Goal: Check status: Check status

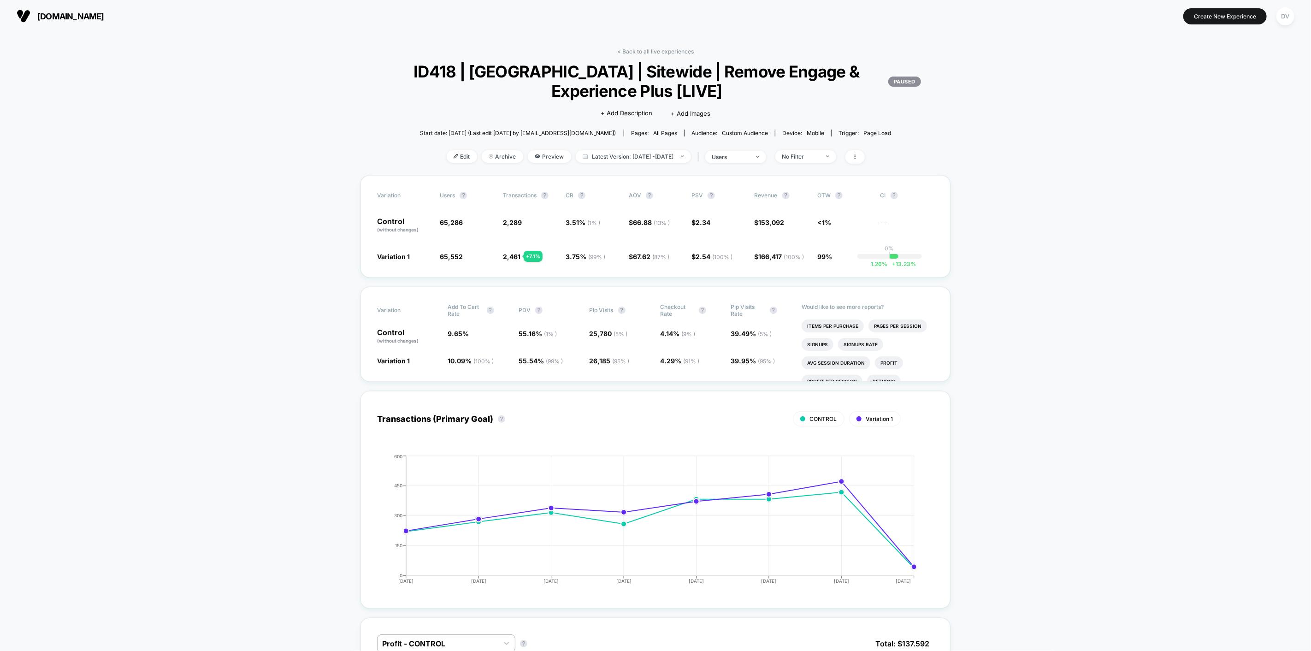
scroll to position [72, 0]
click at [1288, 18] on div "DV" at bounding box center [1286, 16] width 18 height 18
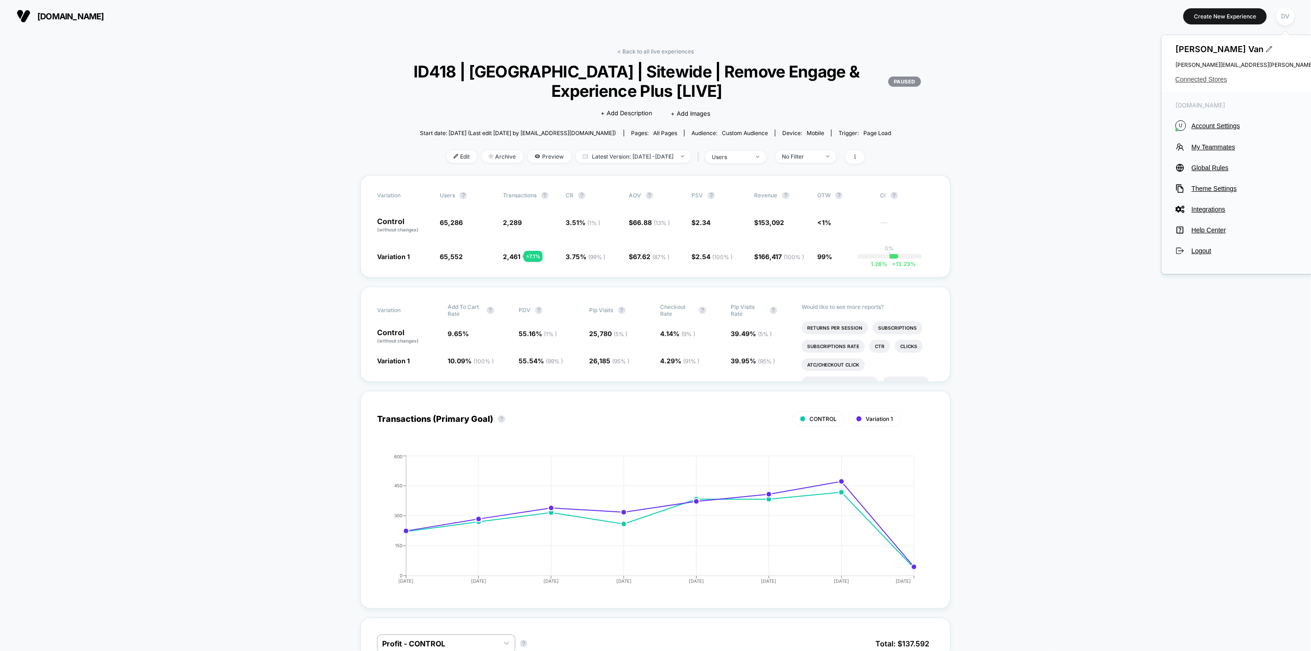
click at [1206, 77] on span "Connected Stores" at bounding box center [1267, 79] width 183 height 7
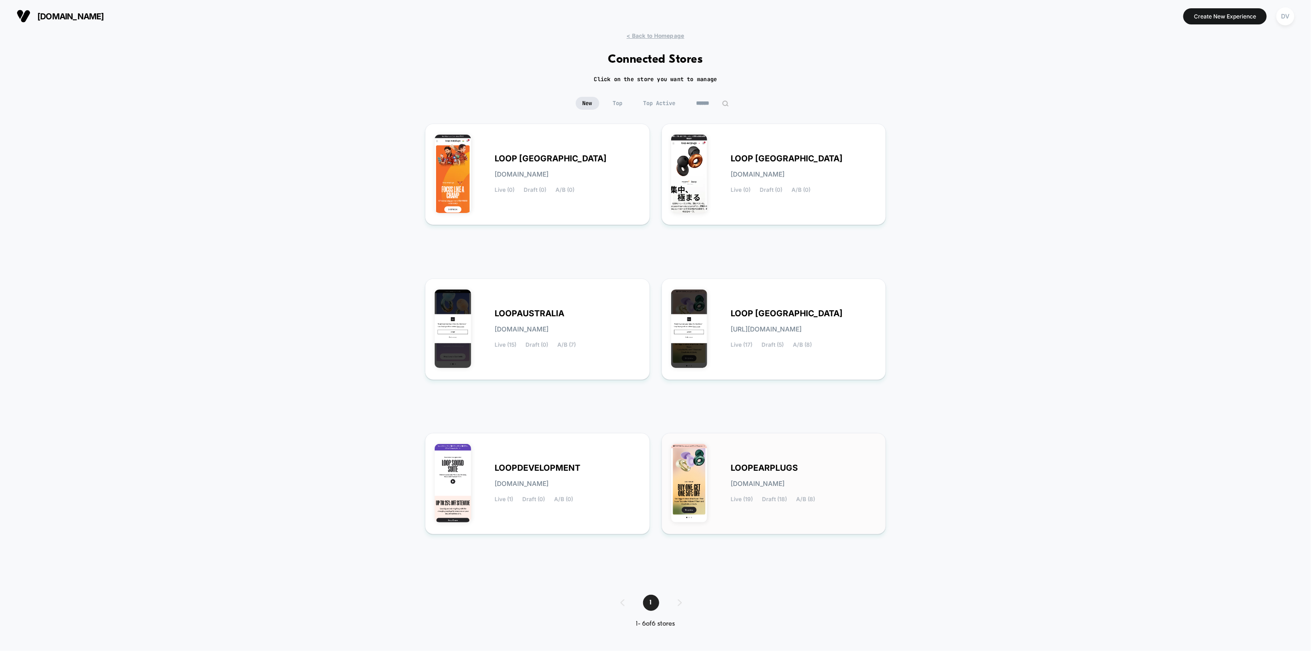
click at [780, 476] on div "LOOPEARPLUGS [DOMAIN_NAME] Live (19) Draft (18) A/B (8)" at bounding box center [804, 484] width 146 height 38
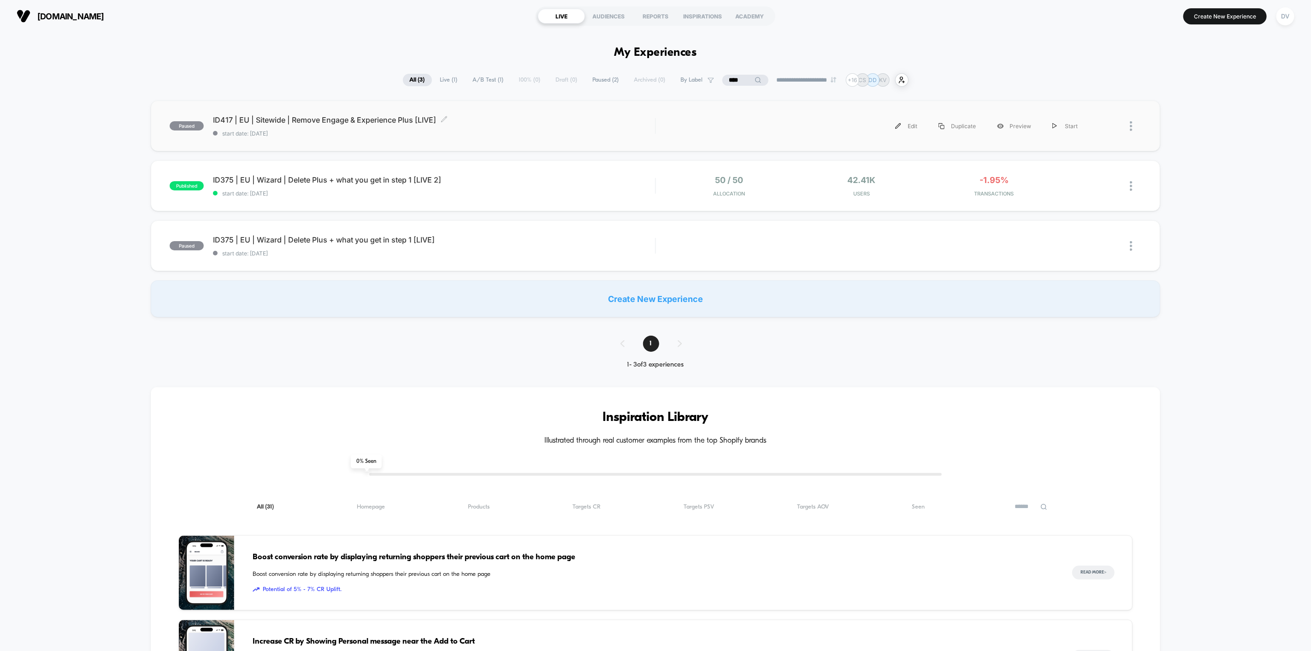
click at [359, 119] on span "ID417 | EU | Sitewide | Remove Engage & Experience Plus [LIVE] Click to edit ex…" at bounding box center [434, 119] width 442 height 9
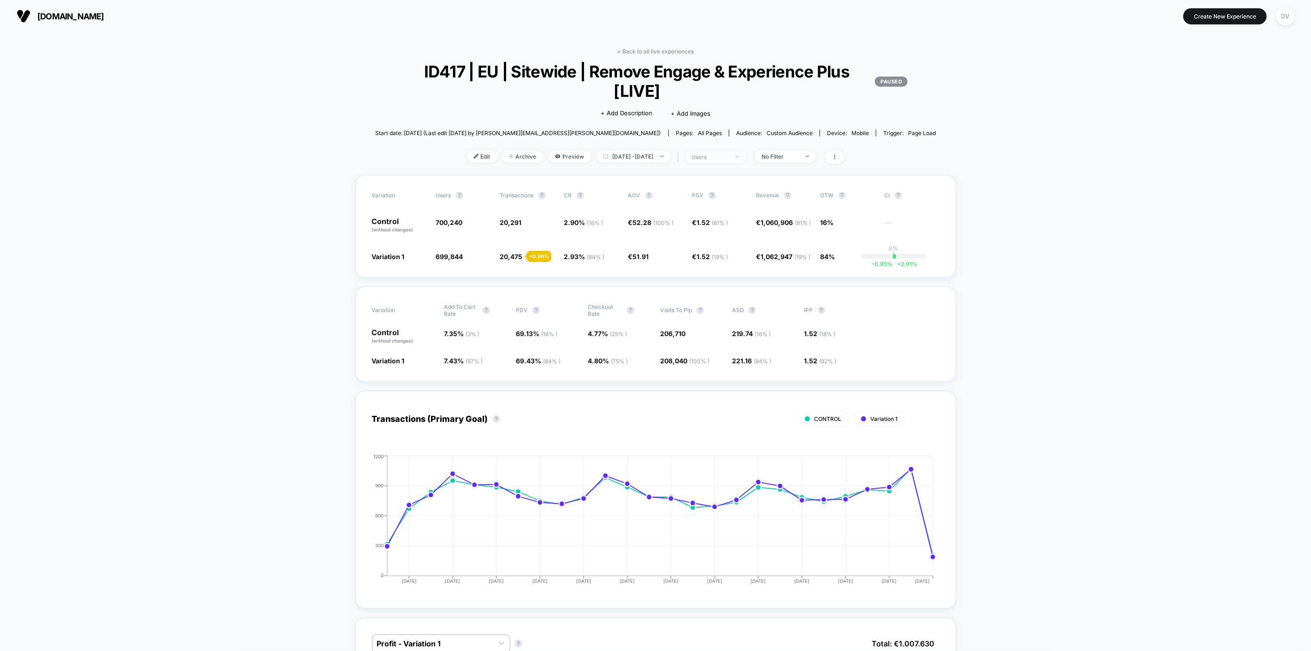
click at [729, 153] on span "users" at bounding box center [715, 157] width 61 height 12
click at [729, 154] on div "users" at bounding box center [710, 157] width 37 height 7
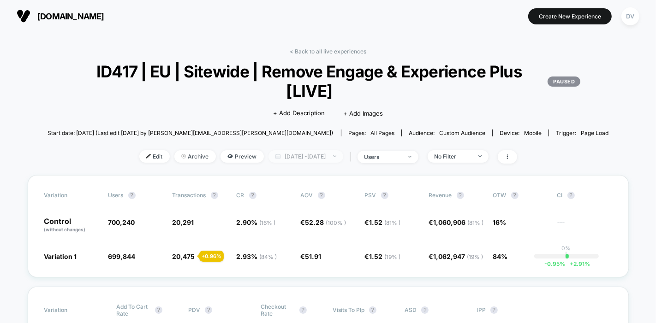
click at [342, 152] on span "[DATE] - [DATE]" at bounding box center [305, 156] width 75 height 12
select select "*"
select select "****"
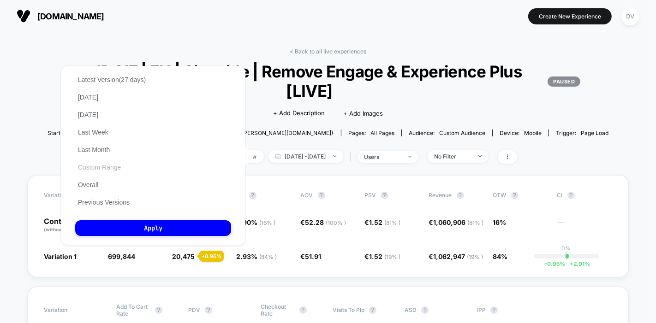
click at [105, 172] on button "Custom Range" at bounding box center [99, 167] width 48 height 8
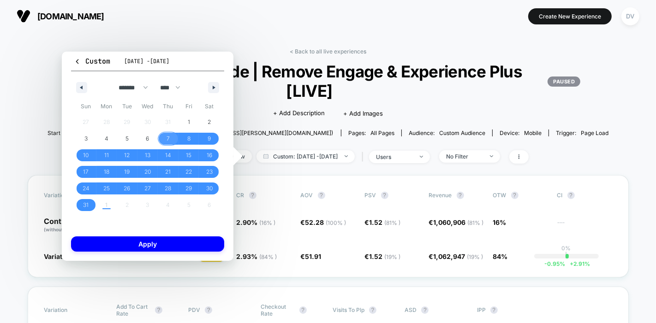
click at [169, 141] on span "7" at bounding box center [167, 138] width 3 height 17
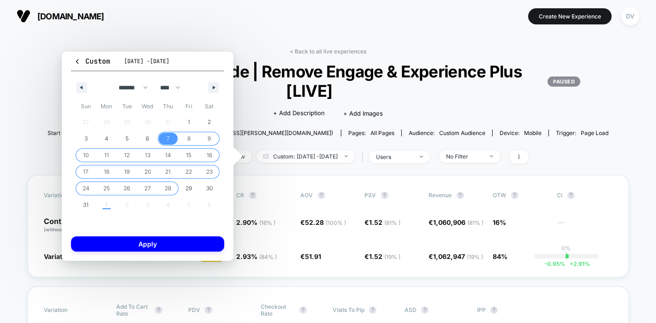
click at [171, 186] on span "28" at bounding box center [168, 188] width 6 height 17
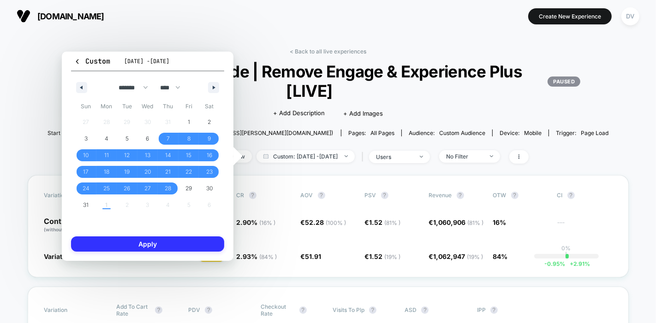
click at [182, 241] on button "Apply" at bounding box center [147, 244] width 153 height 15
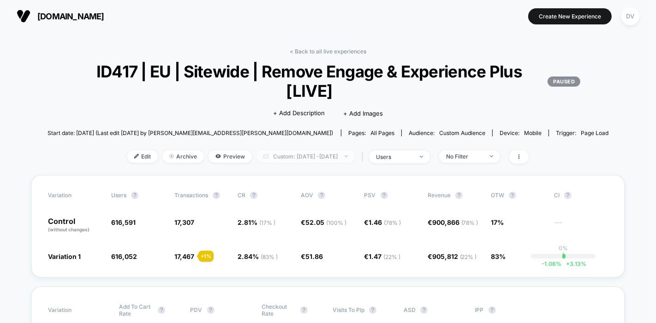
click at [293, 160] on span "Custom: [DATE] - [DATE]" at bounding box center [305, 156] width 98 height 12
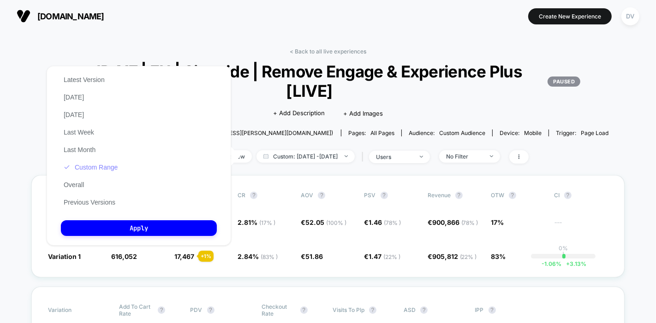
click at [79, 165] on button "Custom Range" at bounding box center [90, 167] width 59 height 8
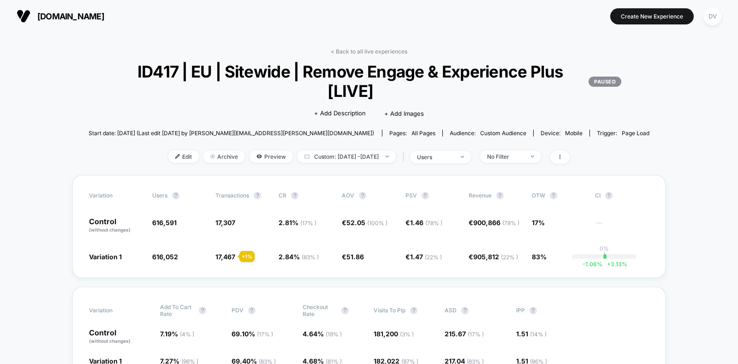
scroll to position [57, 0]
